Goal: Task Accomplishment & Management: Use online tool/utility

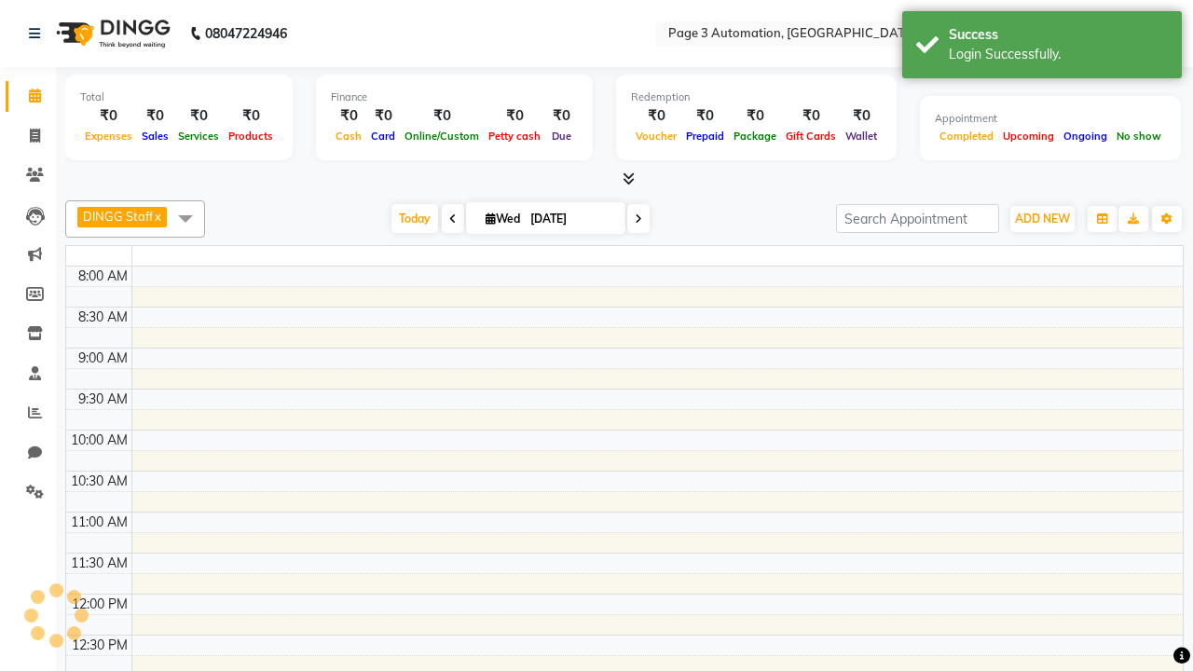
select select "en"
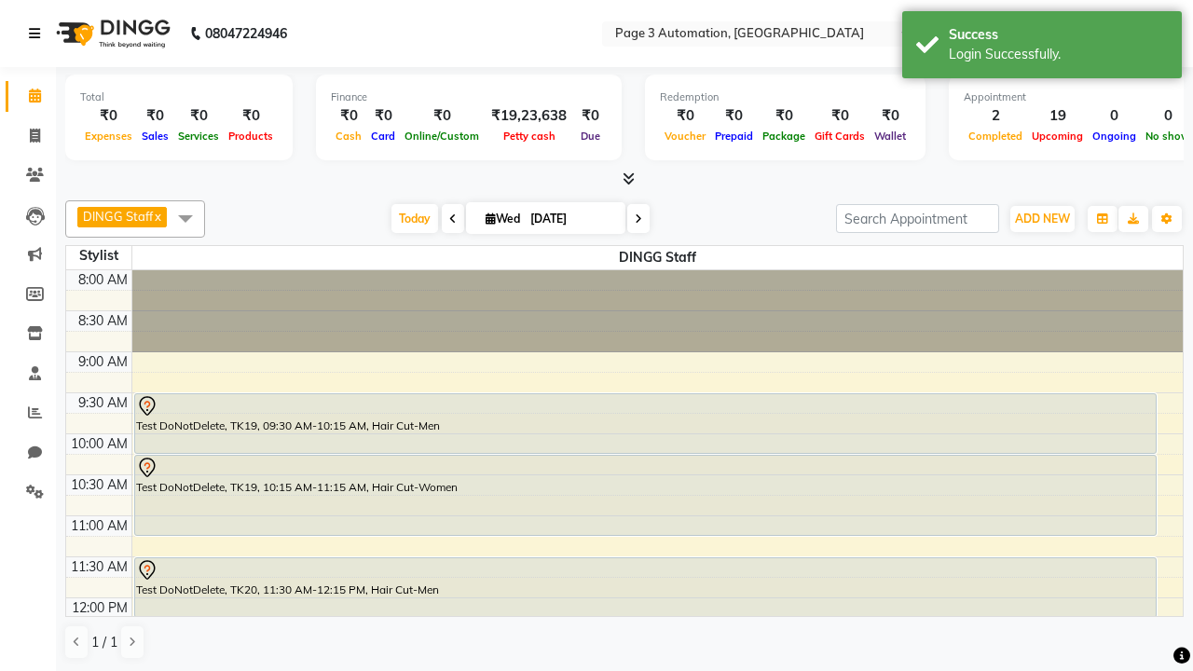
click at [38, 34] on icon at bounding box center [34, 33] width 11 height 13
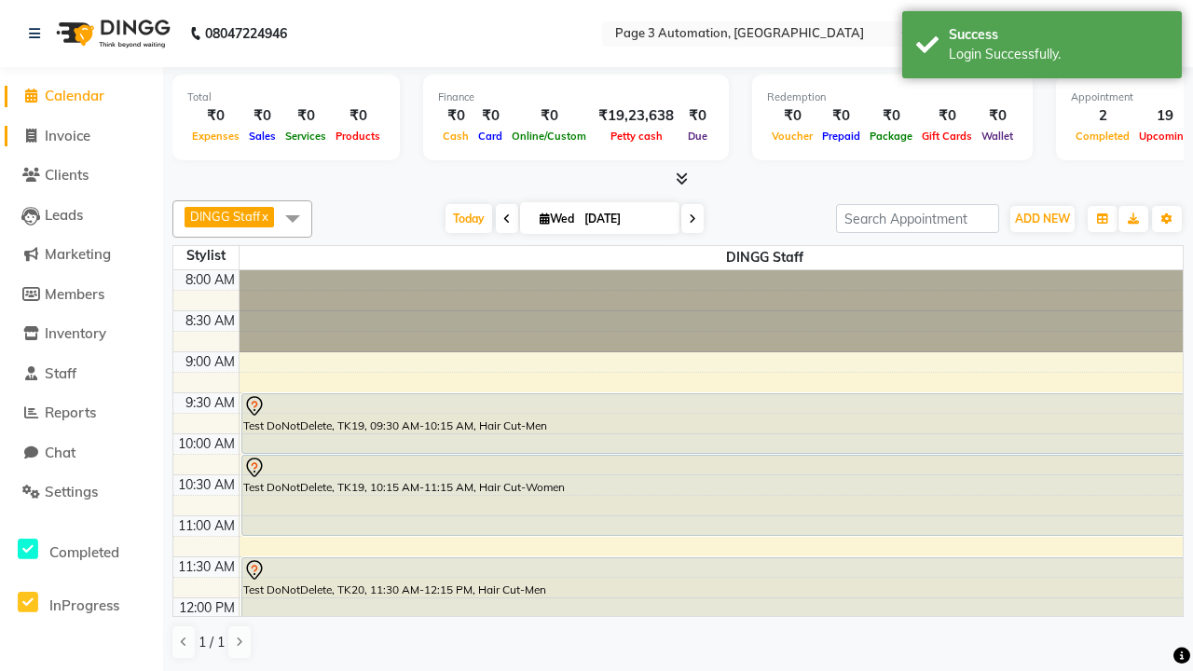
click at [81, 135] on span "Invoice" at bounding box center [68, 136] width 46 height 18
select select "service"
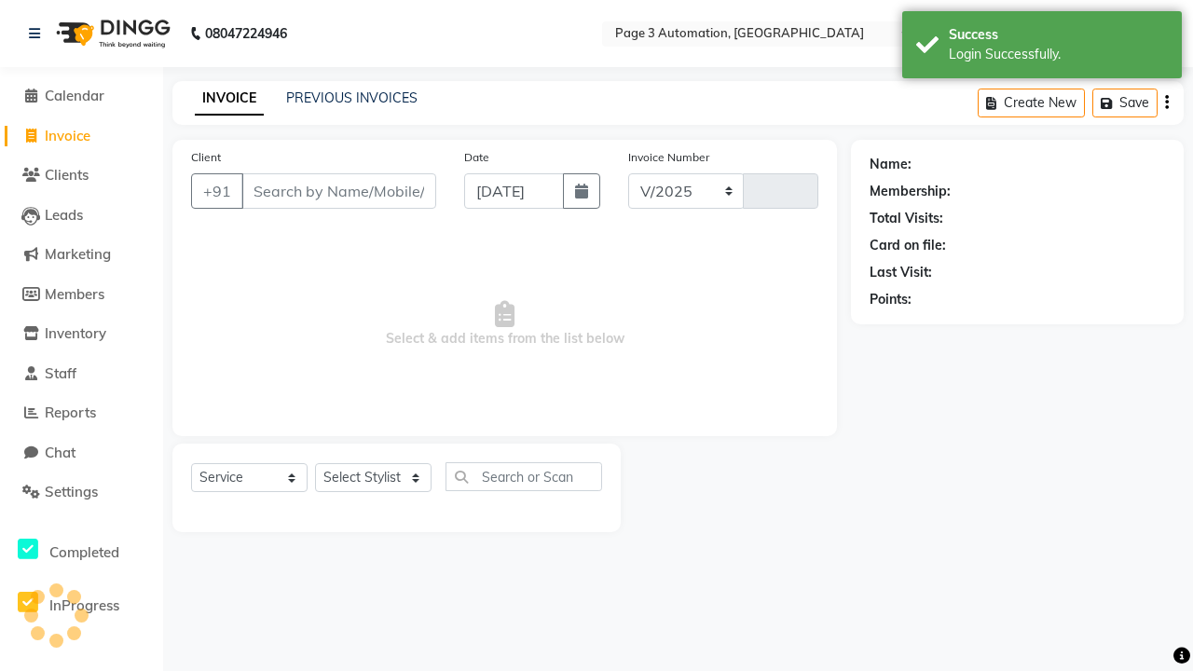
select select "2774"
type input "10040"
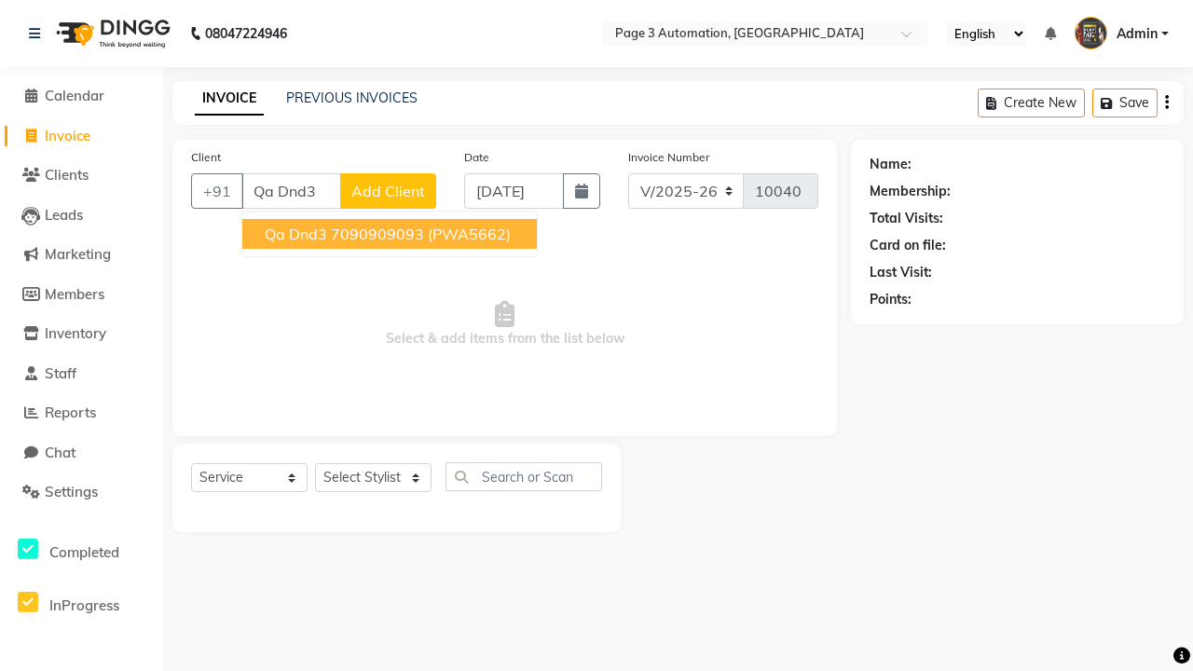
click at [392, 234] on ngb-highlight "7090909093" at bounding box center [377, 234] width 93 height 19
type input "7090909093"
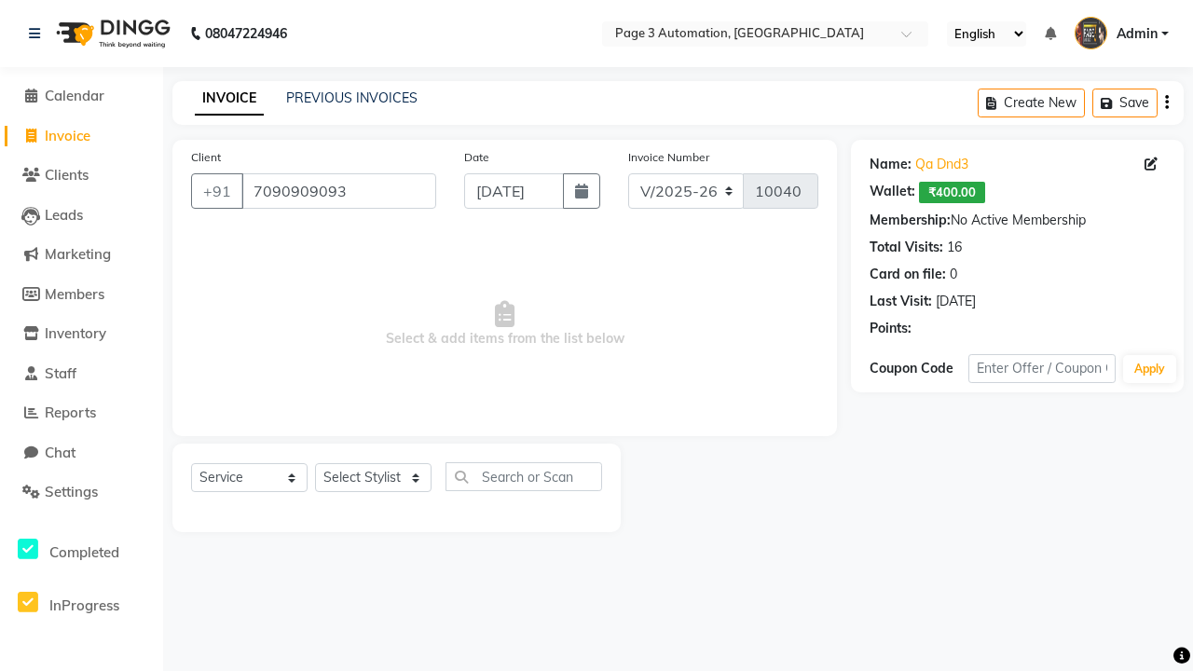
select select "71572"
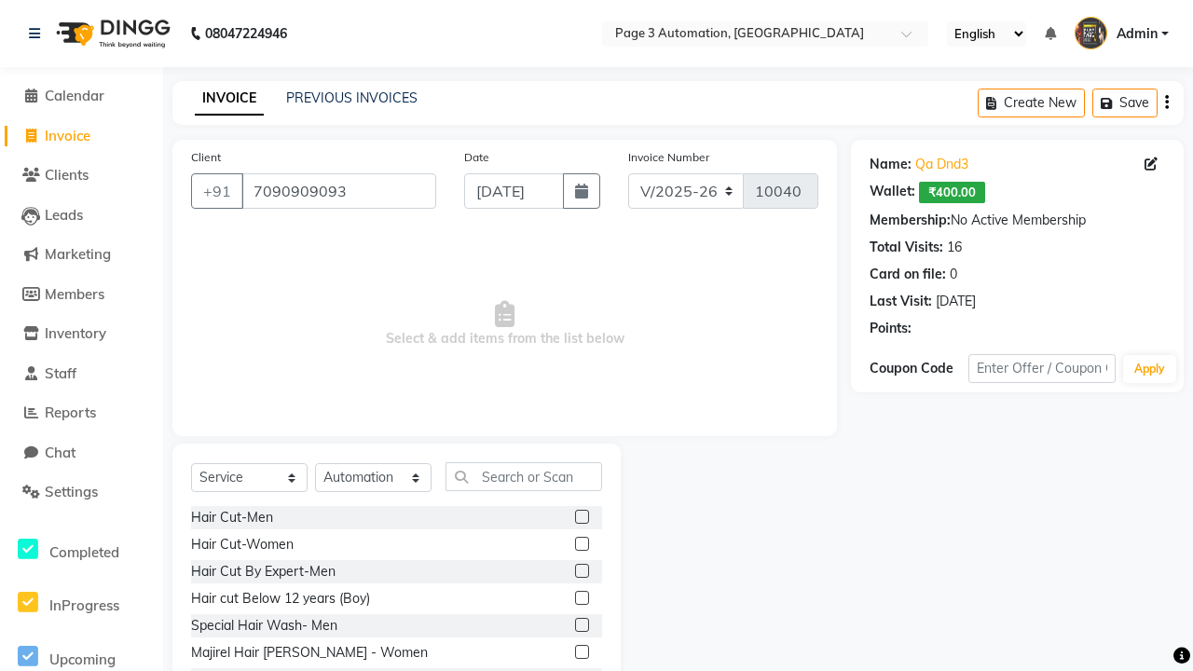
click at [581, 544] on label at bounding box center [582, 544] width 14 height 14
click at [581, 544] on input "checkbox" at bounding box center [581, 545] width 12 height 12
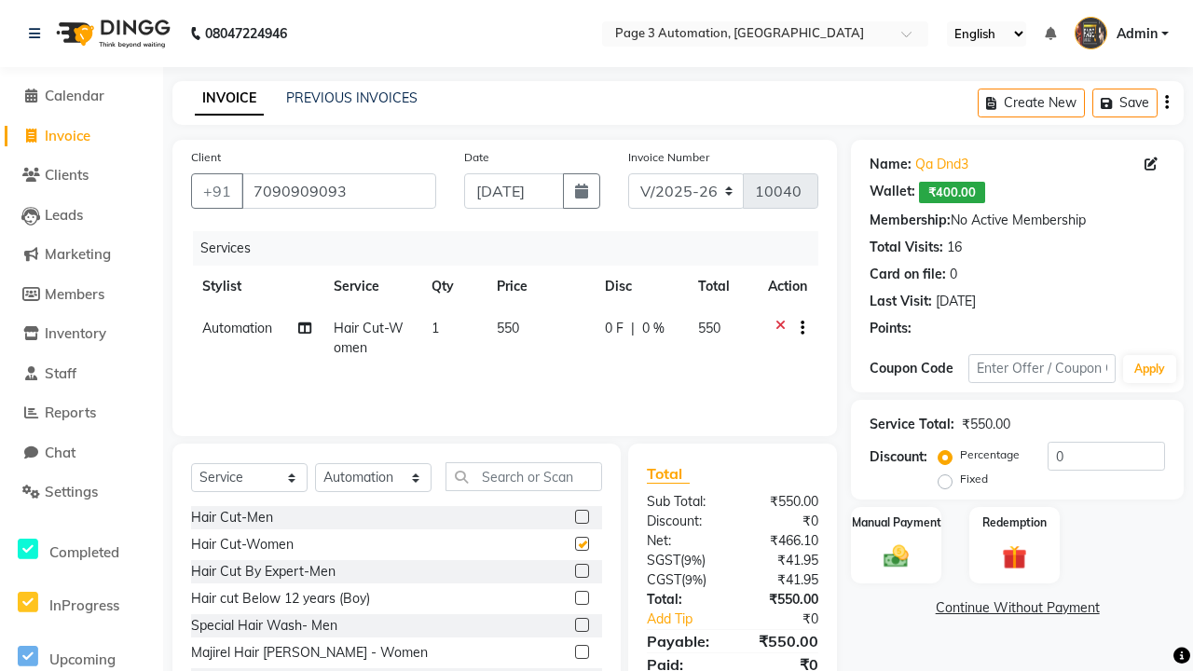
checkbox input "false"
click at [1125, 103] on button "Save" at bounding box center [1125, 103] width 65 height 29
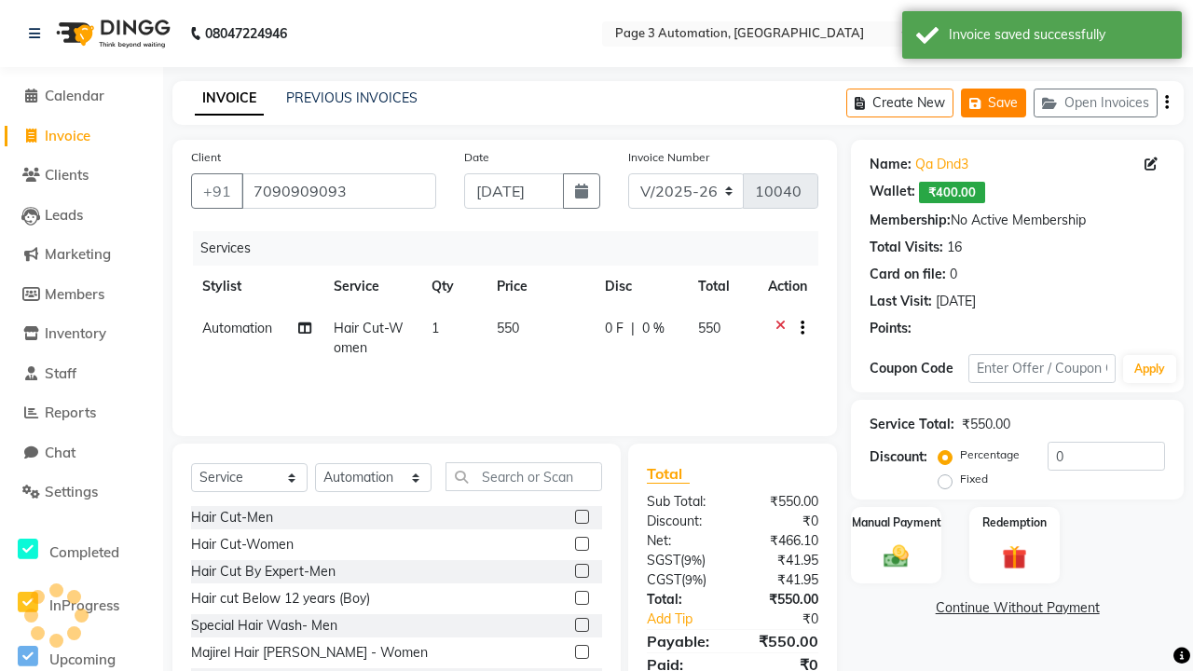
click at [994, 103] on button "Save" at bounding box center [993, 103] width 65 height 29
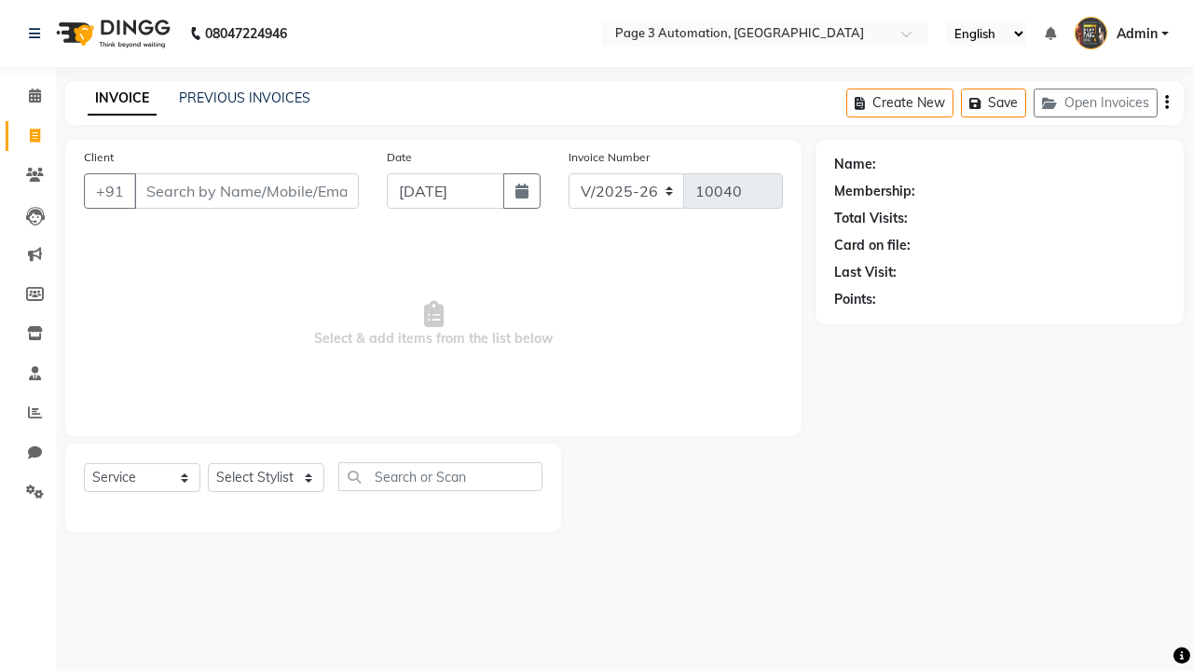
select select "2774"
select select "service"
click at [1095, 103] on button "Open Invoices" at bounding box center [1096, 103] width 124 height 29
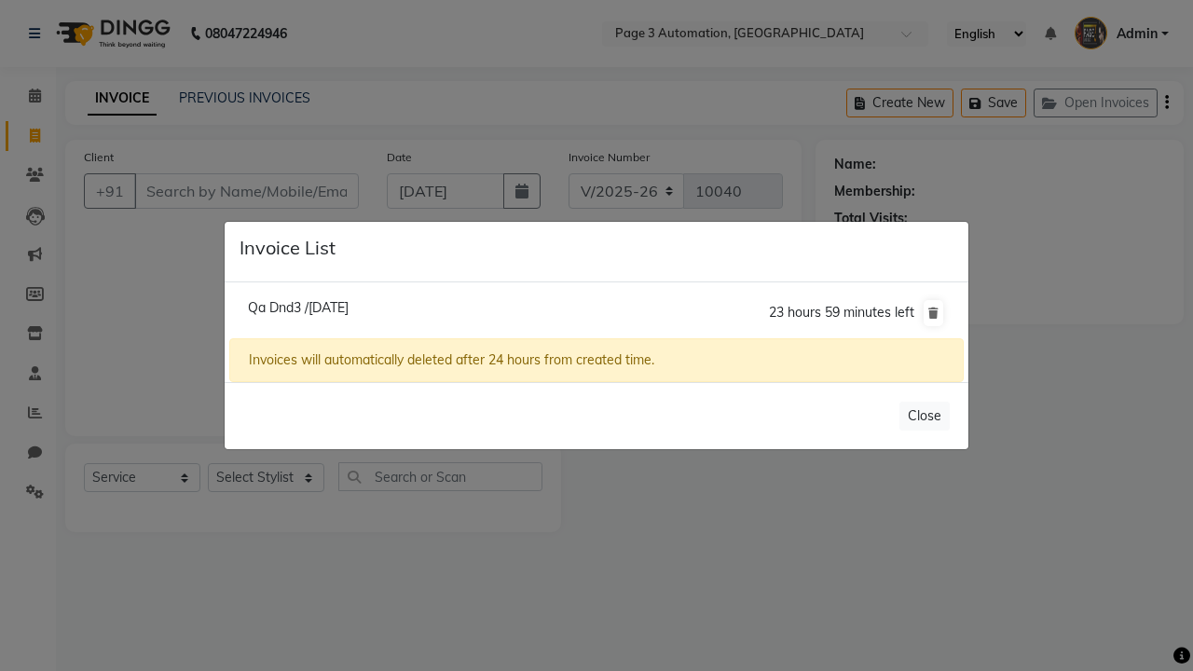
click at [328, 307] on span "Qa Dnd3 /01 October 2025" at bounding box center [298, 307] width 101 height 17
type input "7090909093"
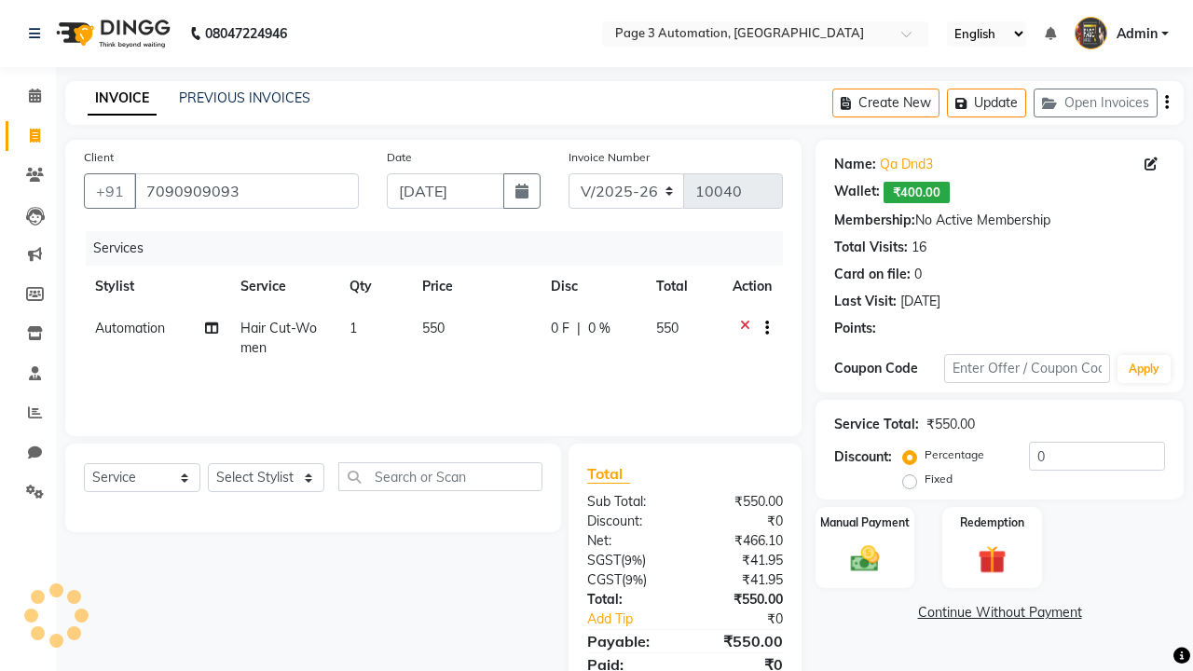
select select "712"
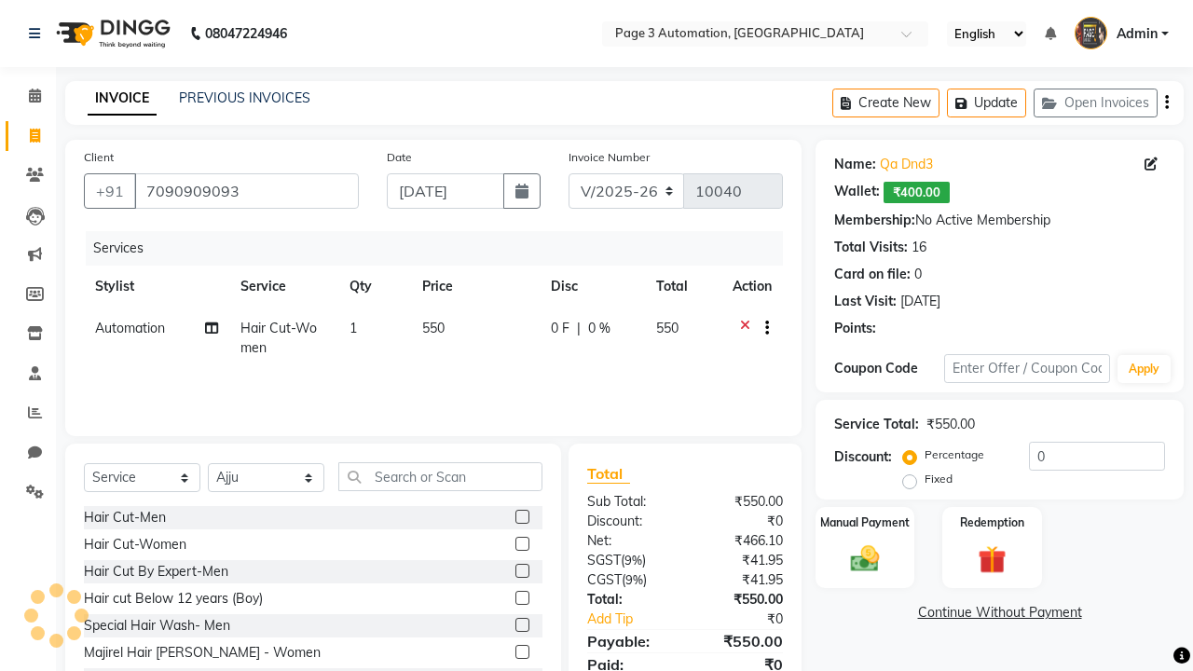
click at [521, 625] on label at bounding box center [522, 625] width 14 height 14
click at [521, 625] on input "checkbox" at bounding box center [521, 626] width 12 height 12
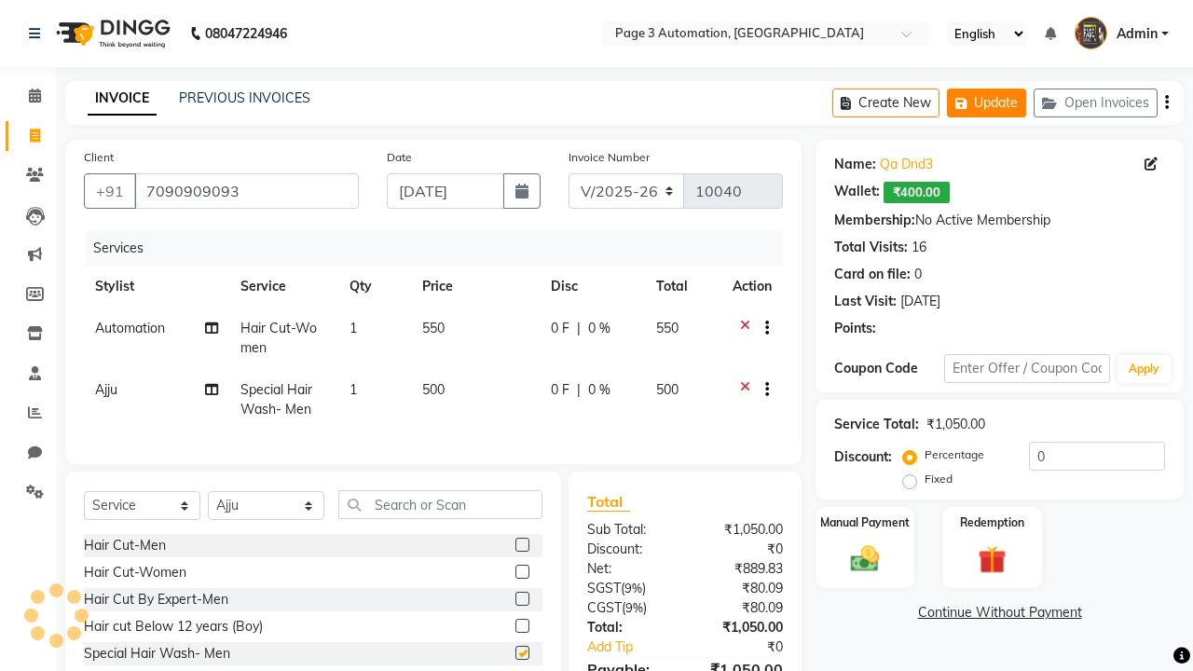
click at [986, 103] on button "Update" at bounding box center [986, 103] width 79 height 29
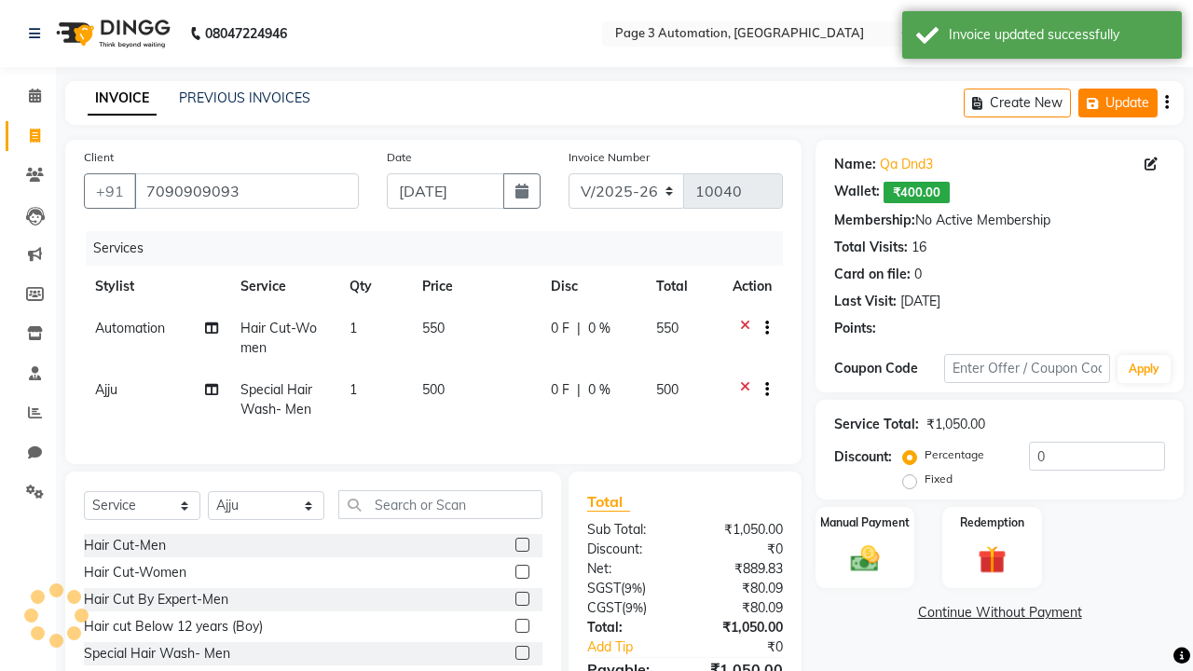
checkbox input "false"
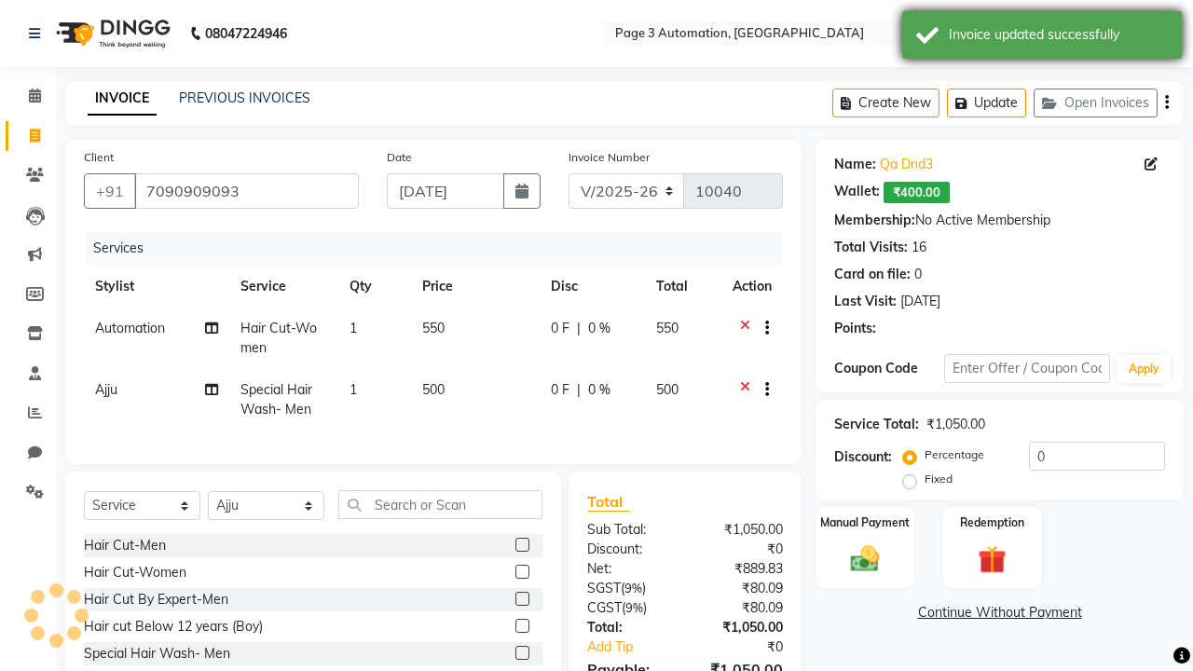
click at [1042, 37] on div "Invoice updated successfully" at bounding box center [1058, 35] width 219 height 20
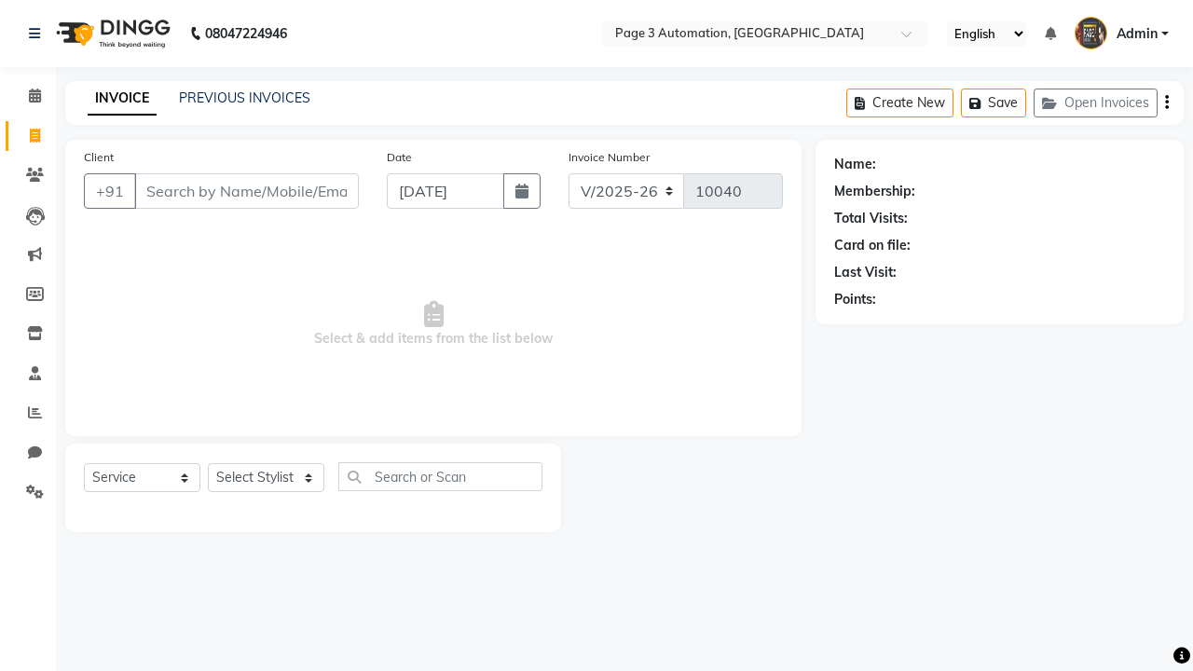
select select "2774"
select select "service"
